Goal: Find specific page/section: Find specific page/section

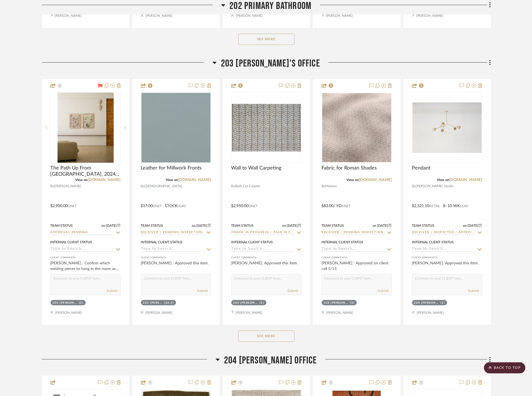
scroll to position [5712, 0]
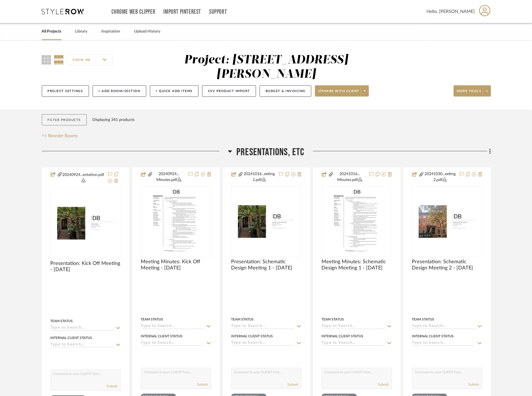
click at [76, 116] on button "Filter Products" at bounding box center [64, 120] width 45 height 12
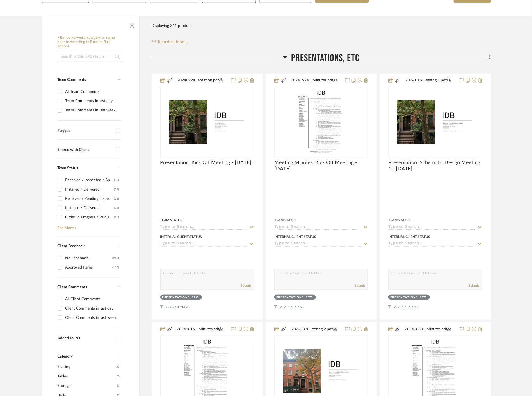
scroll to position [94, 0]
click at [60, 308] on input "Client Comments in last day" at bounding box center [59, 309] width 9 height 9
checkbox input "true"
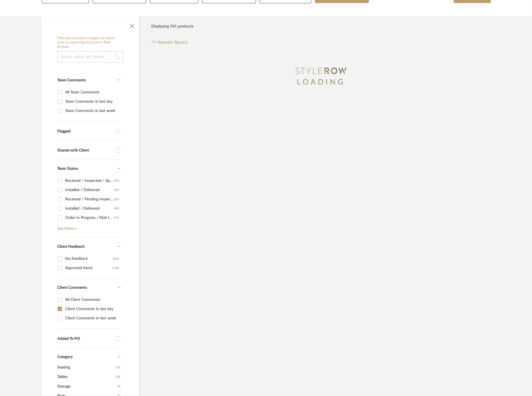
scroll to position [44, 0]
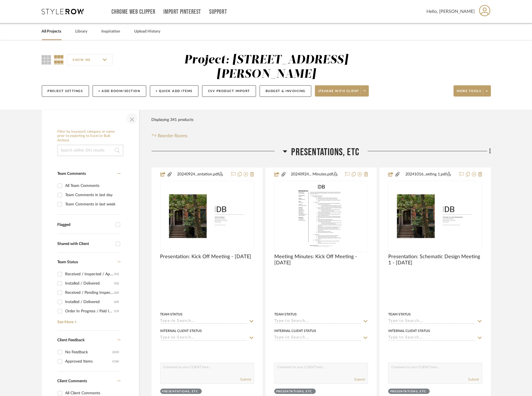
click at [131, 119] on span "button" at bounding box center [131, 118] width 13 height 13
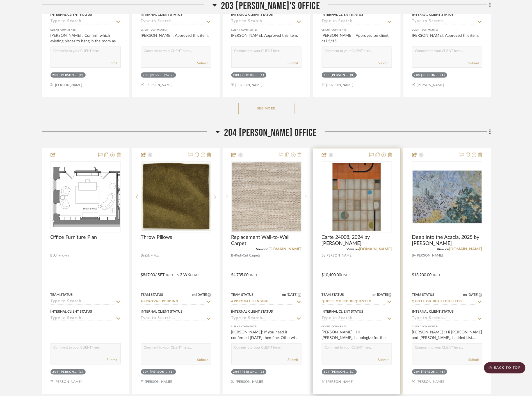
scroll to position [6024, 0]
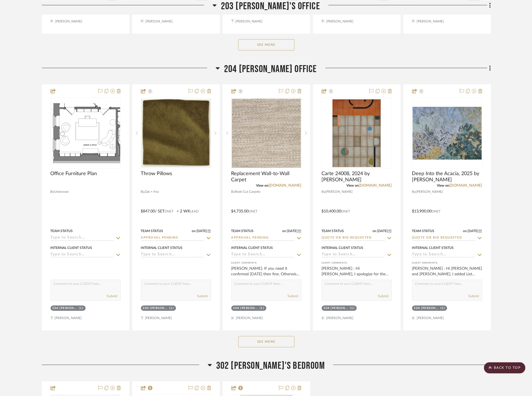
click at [276, 341] on button "See More" at bounding box center [267, 342] width 56 height 11
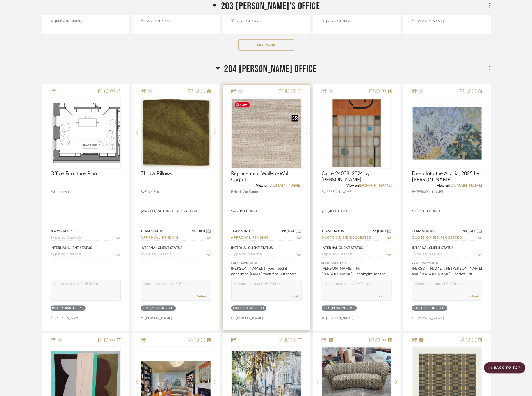
click at [0, 0] on img at bounding box center [0, 0] width 0 height 0
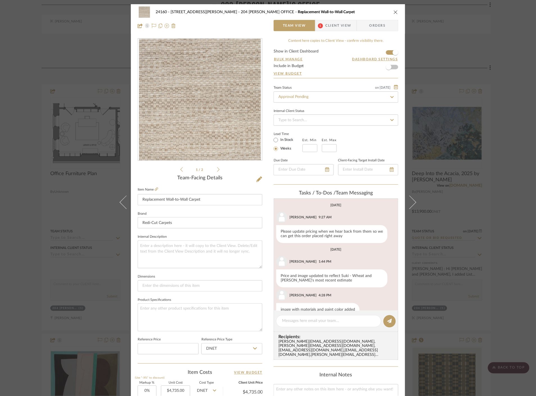
scroll to position [13, 0]
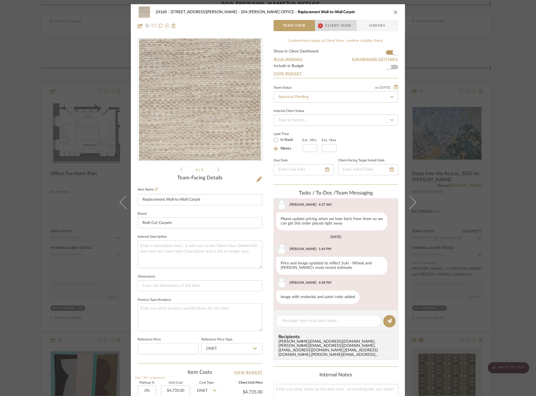
click at [327, 26] on span "Client View" at bounding box center [339, 25] width 26 height 11
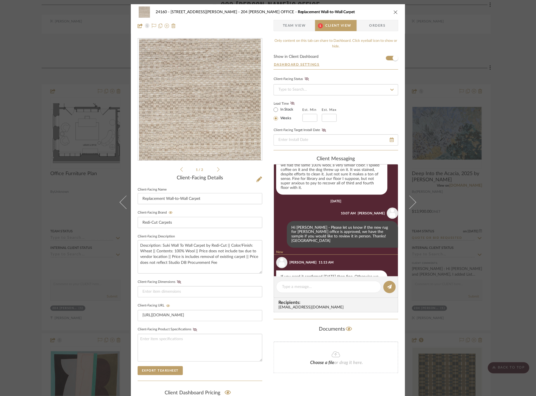
scroll to position [221, 0]
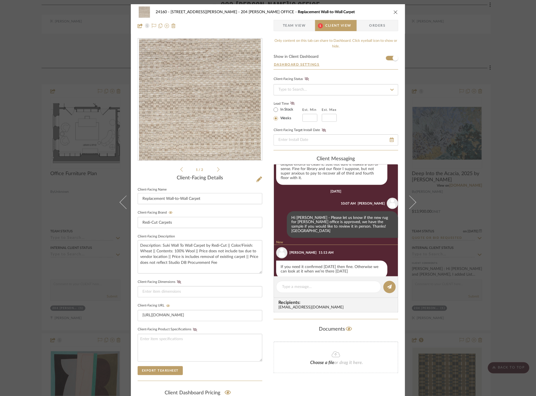
click at [504, 194] on div "24160 - 214 E 18th Street - Satow Elliot 204 STUART'S OFFICE Replacement Wall-t…" at bounding box center [268, 198] width 536 height 396
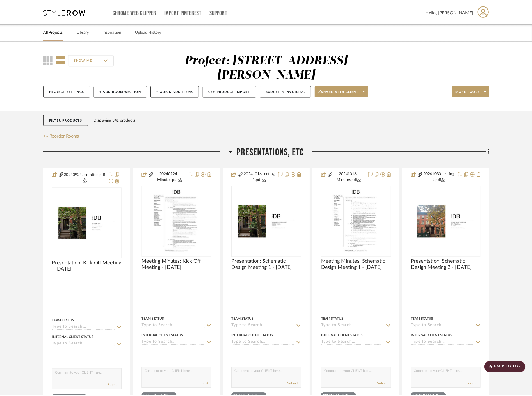
scroll to position [6024, 0]
